Goal: Task Accomplishment & Management: Manage account settings

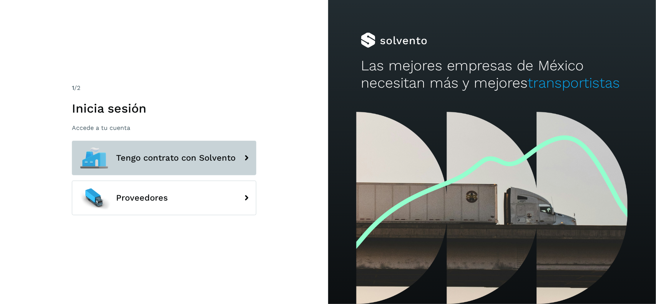
click at [146, 157] on span "Tengo contrato con Solvento" at bounding box center [175, 157] width 119 height 9
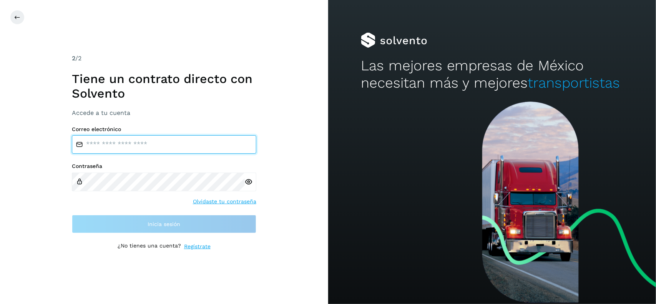
drag, startPoint x: 129, startPoint y: 144, endPoint x: 145, endPoint y: 146, distance: 15.9
click at [129, 144] on input "email" at bounding box center [164, 144] width 184 height 18
type input "**********"
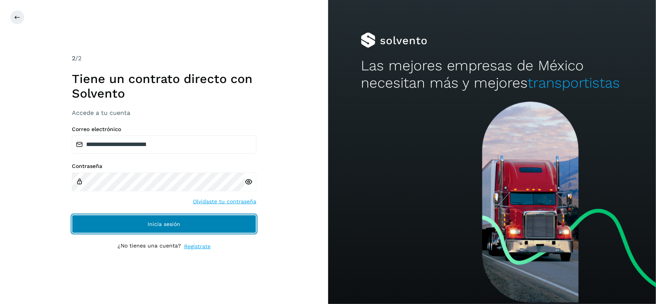
click at [156, 216] on button "Inicia sesión" at bounding box center [164, 224] width 184 height 18
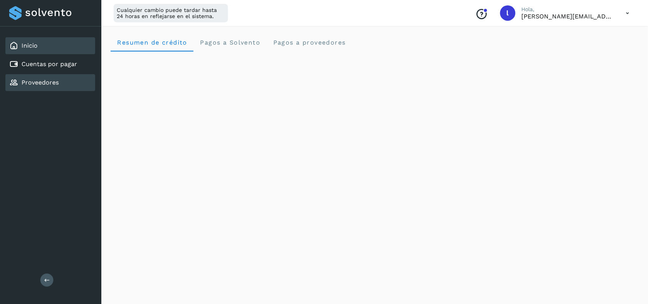
click at [33, 85] on div "Proveedores" at bounding box center [34, 82] width 50 height 9
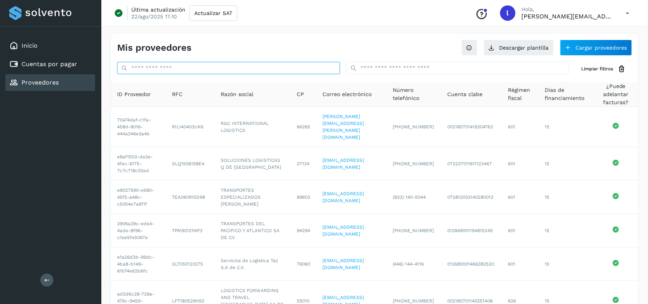
click at [176, 66] on input "text" at bounding box center [228, 68] width 223 height 12
paste input "**********"
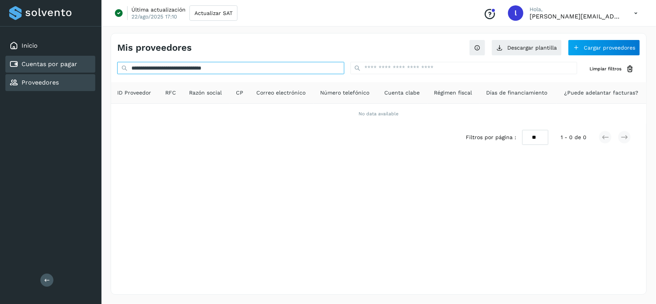
type input "**********"
click at [45, 61] on link "Cuentas por pagar" at bounding box center [50, 63] width 56 height 7
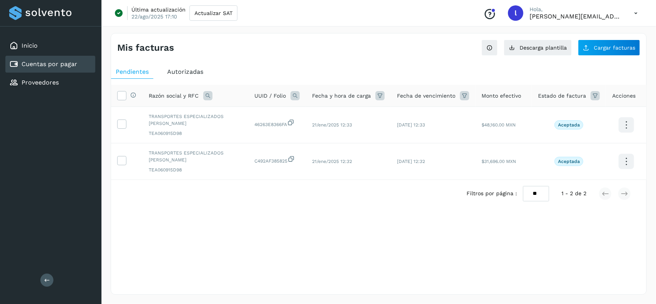
click at [175, 73] on span "Autorizadas" at bounding box center [185, 71] width 36 height 7
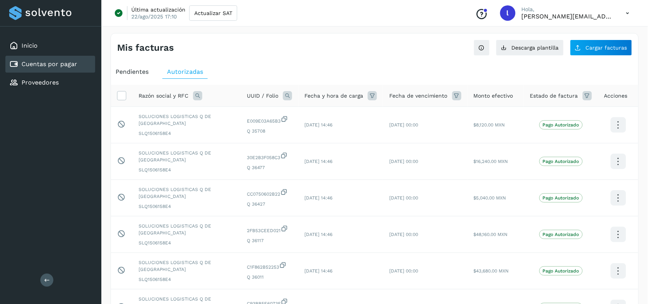
click at [198, 95] on icon at bounding box center [197, 95] width 9 height 9
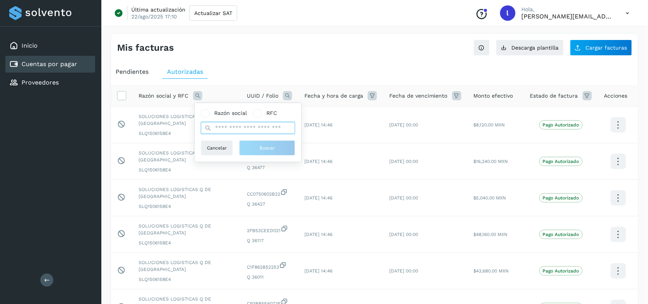
click at [226, 129] on input "text" at bounding box center [248, 128] width 94 height 12
type input "********"
click at [288, 148] on button "Buscar" at bounding box center [267, 147] width 56 height 15
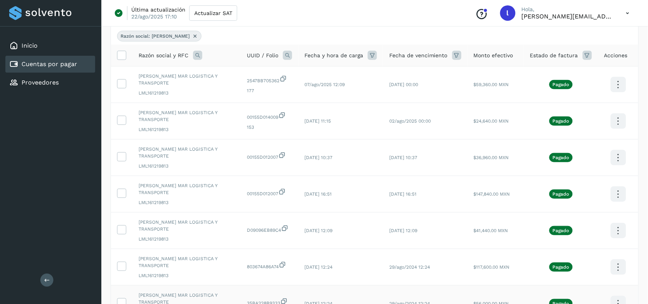
scroll to position [70, 0]
click at [120, 83] on icon at bounding box center [122, 84] width 8 height 8
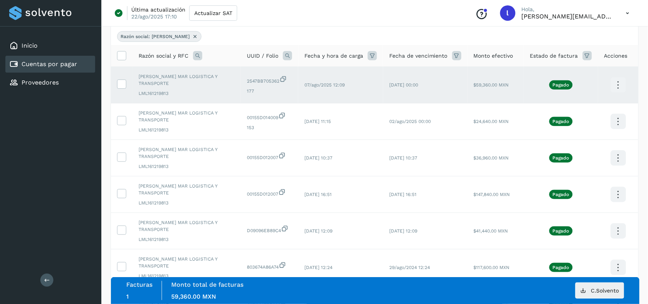
click at [50, 66] on link "Cuentas por pagar" at bounding box center [50, 63] width 56 height 7
click at [28, 46] on link "Inicio" at bounding box center [30, 45] width 16 height 7
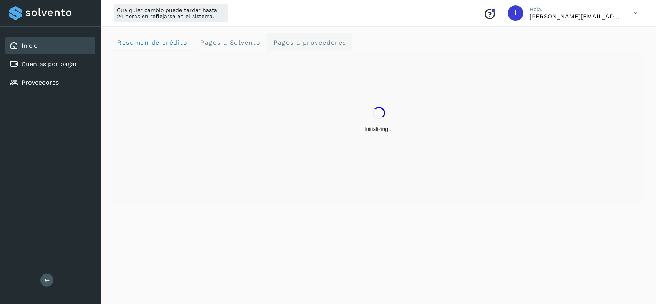
click at [294, 45] on span "Pagos a proveedores" at bounding box center [309, 42] width 73 height 7
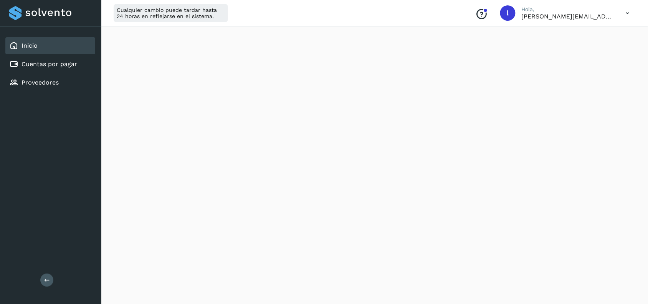
scroll to position [290, 0]
